Goal: Information Seeking & Learning: Learn about a topic

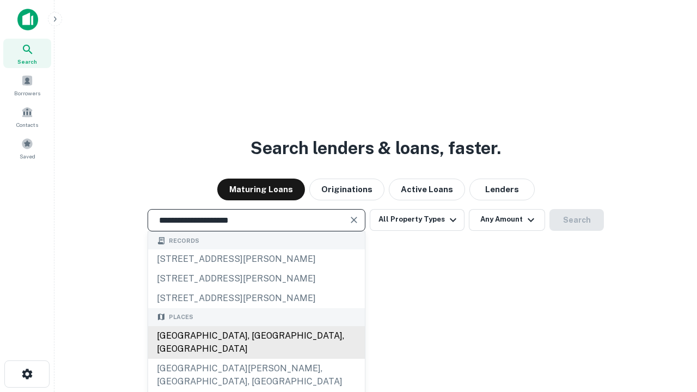
click at [256, 359] on div "[GEOGRAPHIC_DATA], [GEOGRAPHIC_DATA], [GEOGRAPHIC_DATA]" at bounding box center [256, 342] width 217 height 33
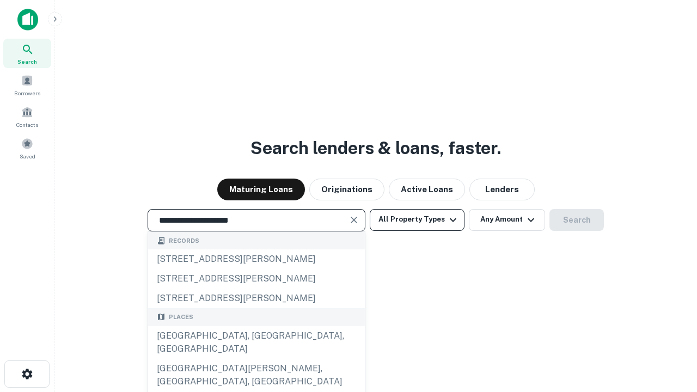
click at [417, 219] on button "All Property Types" at bounding box center [417, 220] width 95 height 22
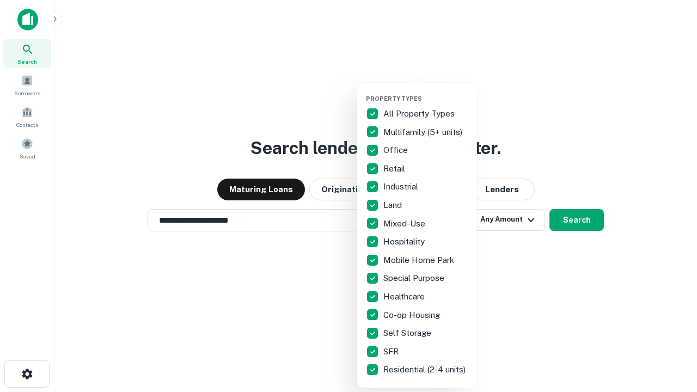
type input "**********"
click at [426, 91] on button "button" at bounding box center [426, 91] width 120 height 1
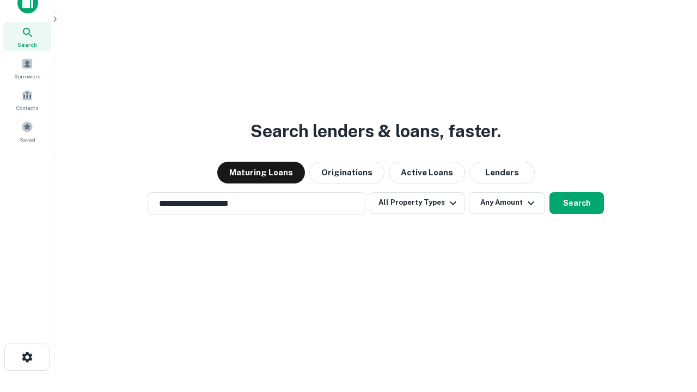
scroll to position [7, 131]
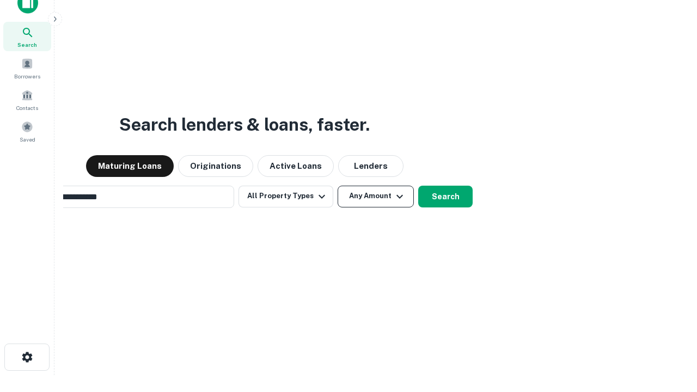
click at [337, 186] on button "Any Amount" at bounding box center [375, 197] width 76 height 22
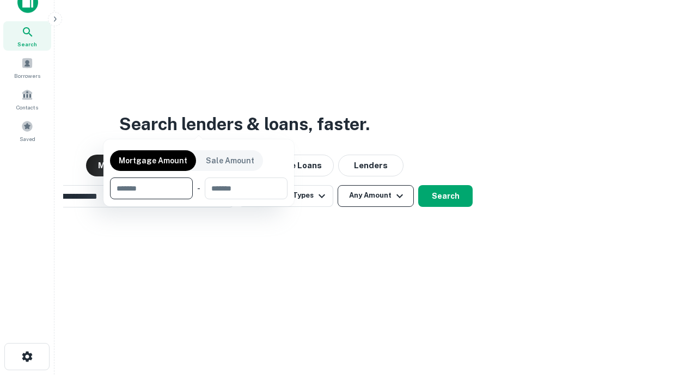
scroll to position [78, 308]
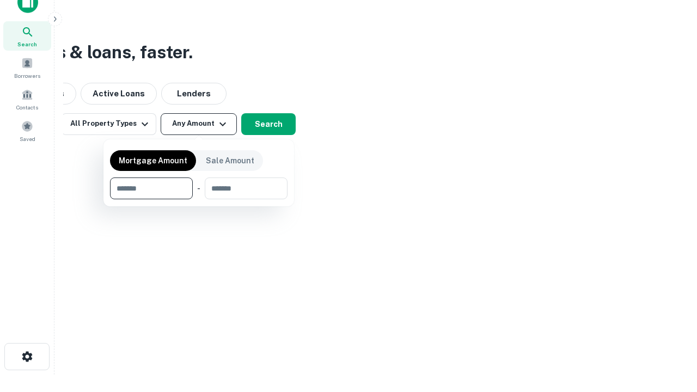
type input "*******"
click at [199, 199] on button "button" at bounding box center [198, 199] width 177 height 1
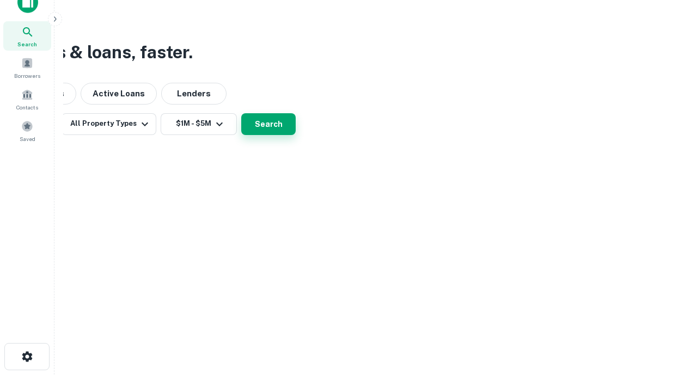
click at [296, 135] on button "Search" at bounding box center [268, 124] width 54 height 22
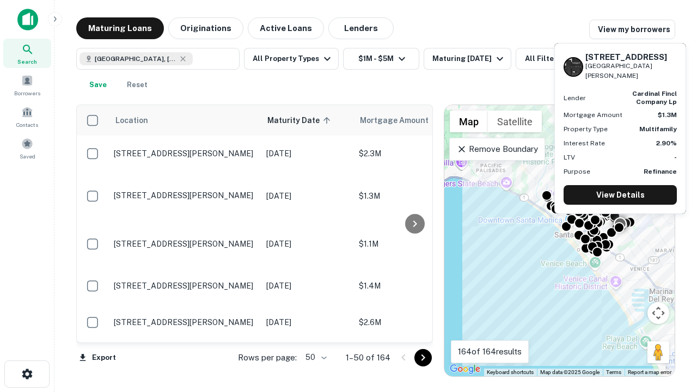
click at [314, 357] on body "Search Borrowers Contacts Saved Maturing Loans Originations Active Loans Lender…" at bounding box center [348, 196] width 697 height 392
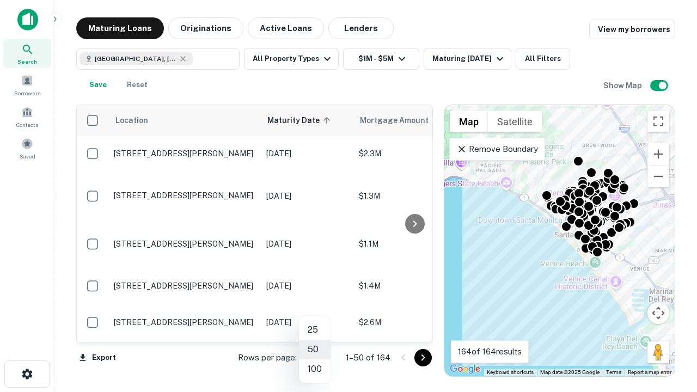
click at [315, 330] on li "25" at bounding box center [315, 330] width 32 height 20
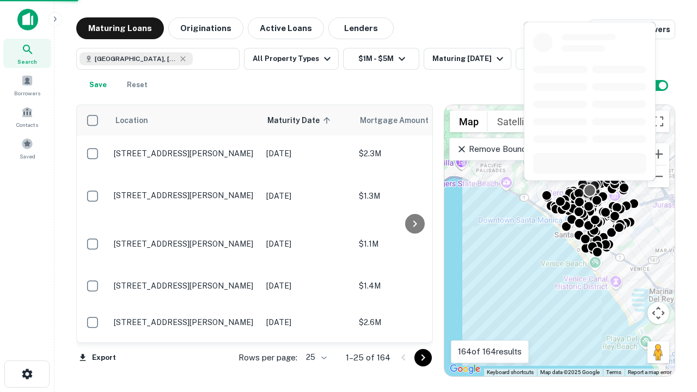
click at [422, 357] on icon "Go to next page" at bounding box center [422, 357] width 13 height 13
